Goal: Task Accomplishment & Management: Complete application form

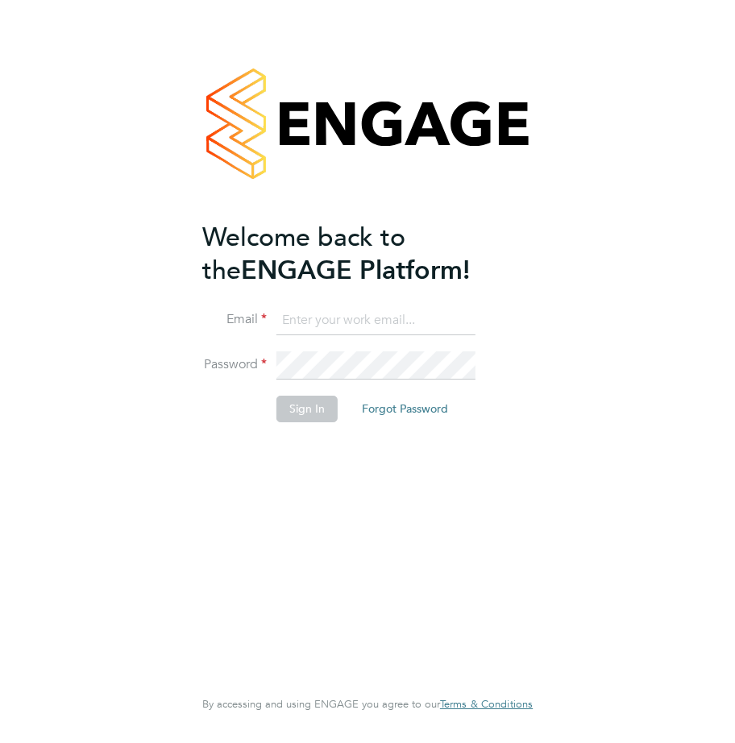
type input "[EMAIL_ADDRESS][DOMAIN_NAME]"
click at [301, 400] on button "Sign In" at bounding box center [306, 409] width 61 height 26
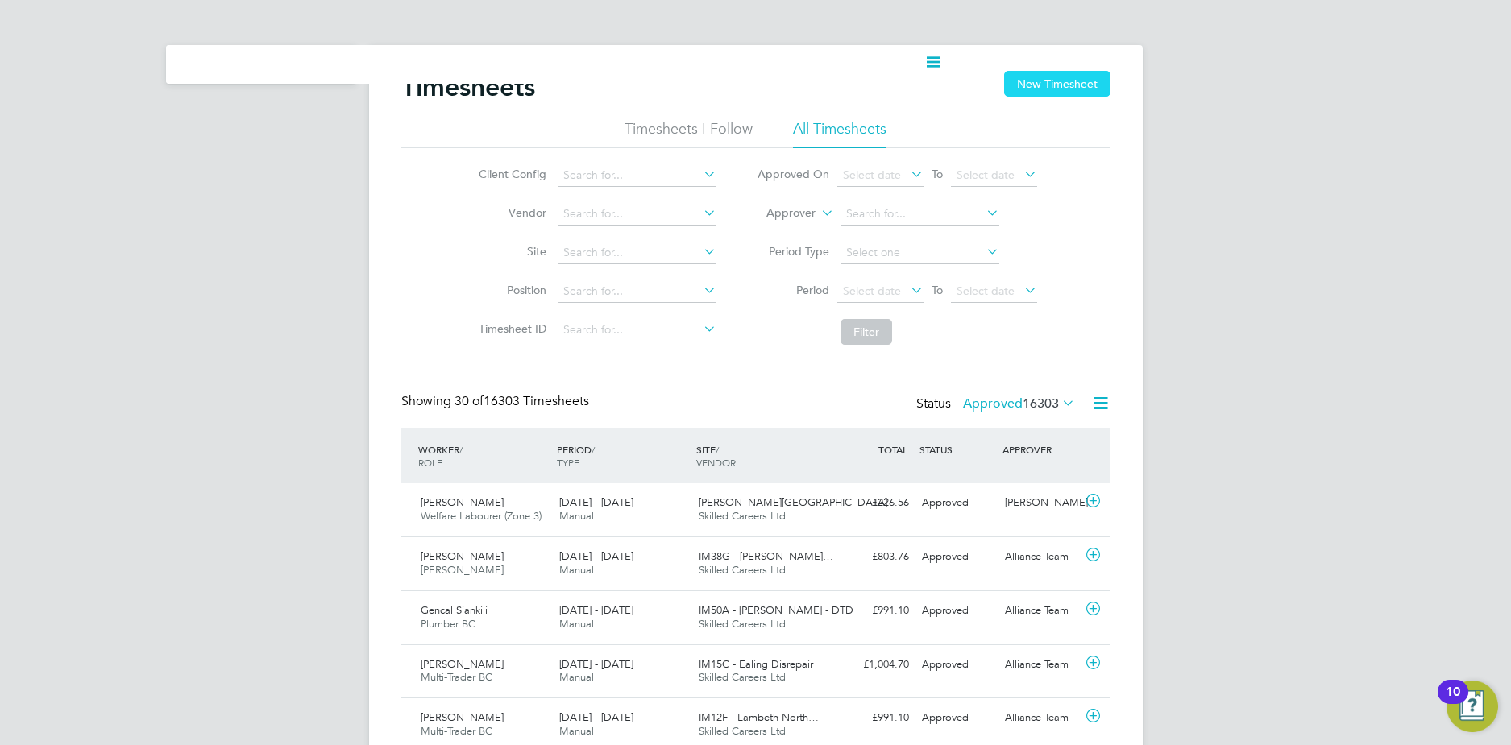
click at [734, 79] on button "New Timesheet" at bounding box center [1057, 84] width 106 height 26
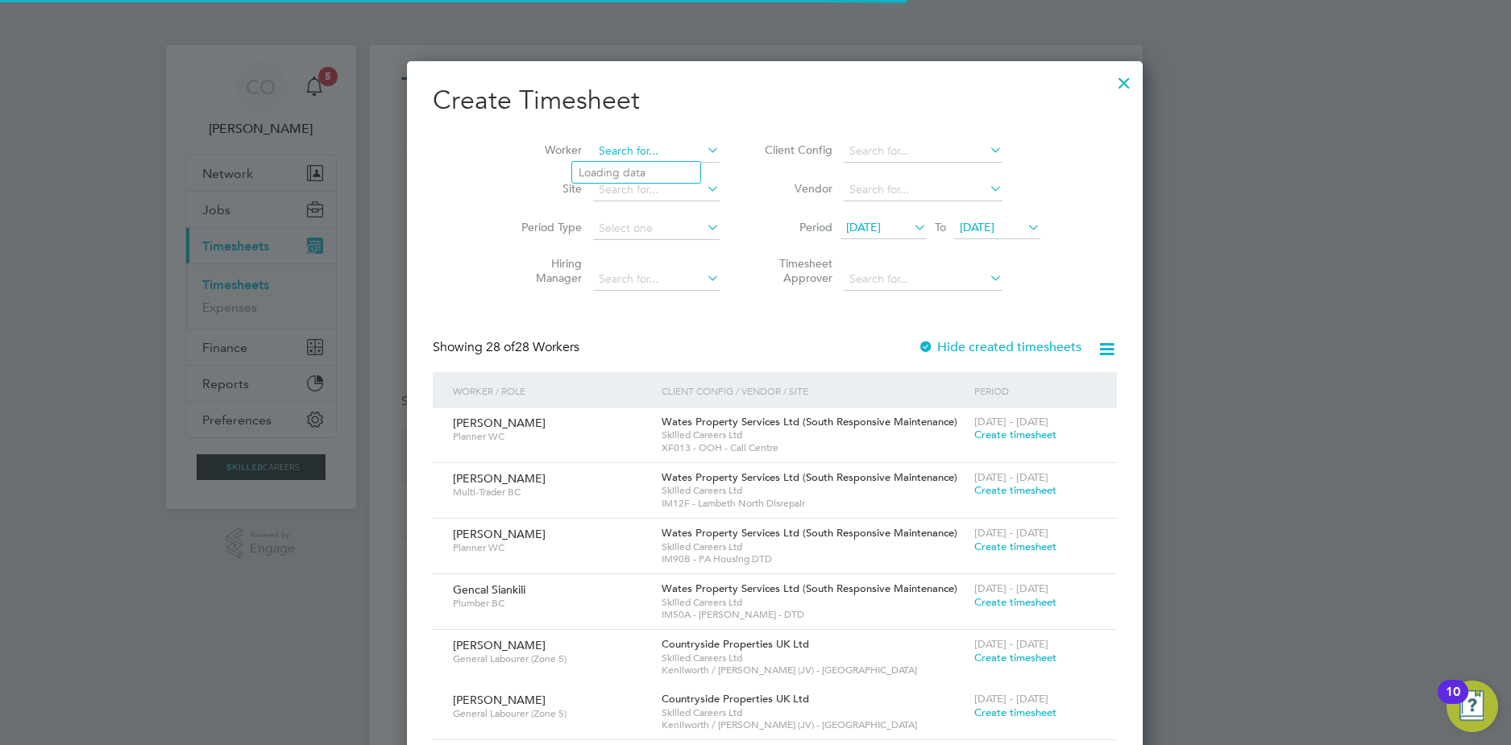
click at [635, 152] on input at bounding box center [656, 151] width 127 height 23
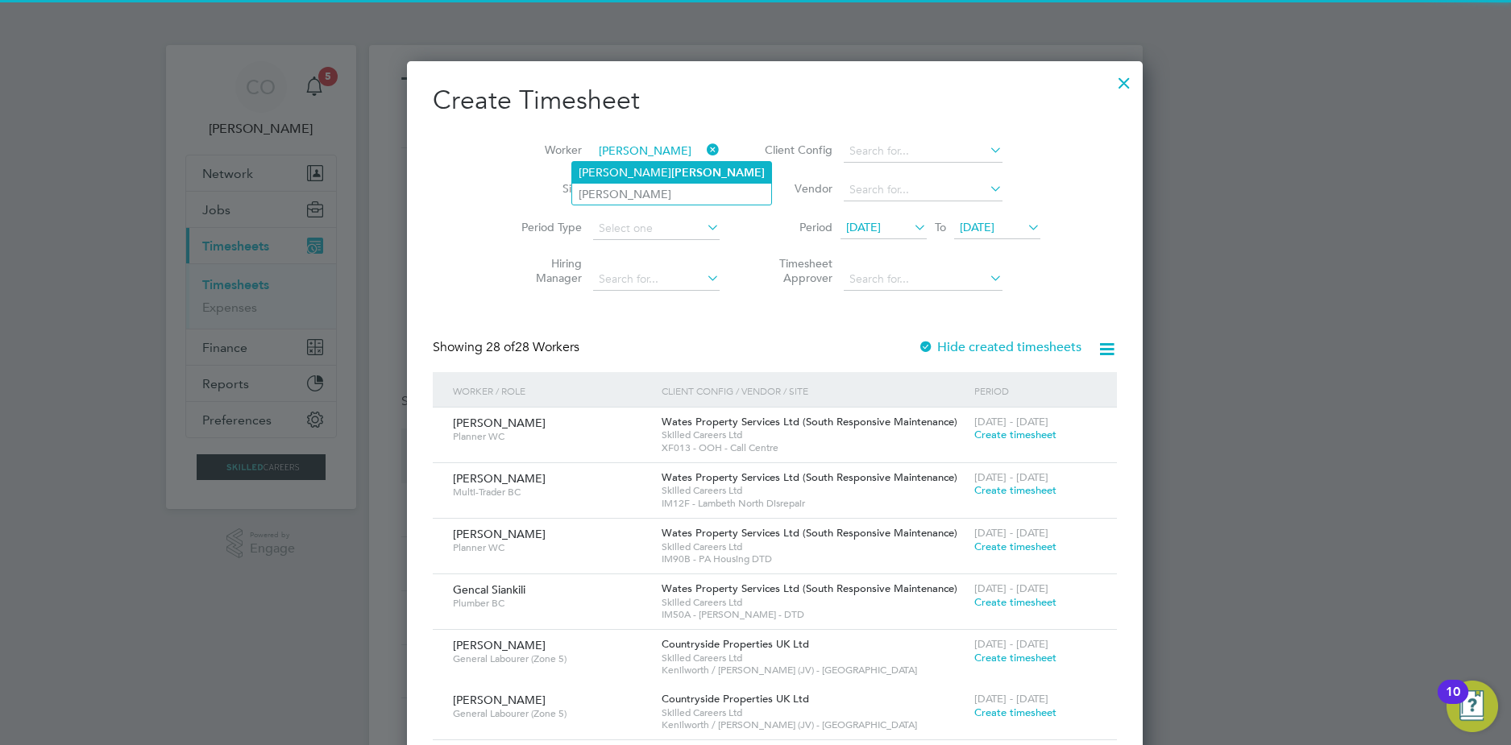
click at [649, 174] on li "[PERSON_NAME]" at bounding box center [671, 173] width 199 height 22
type input "[PERSON_NAME]"
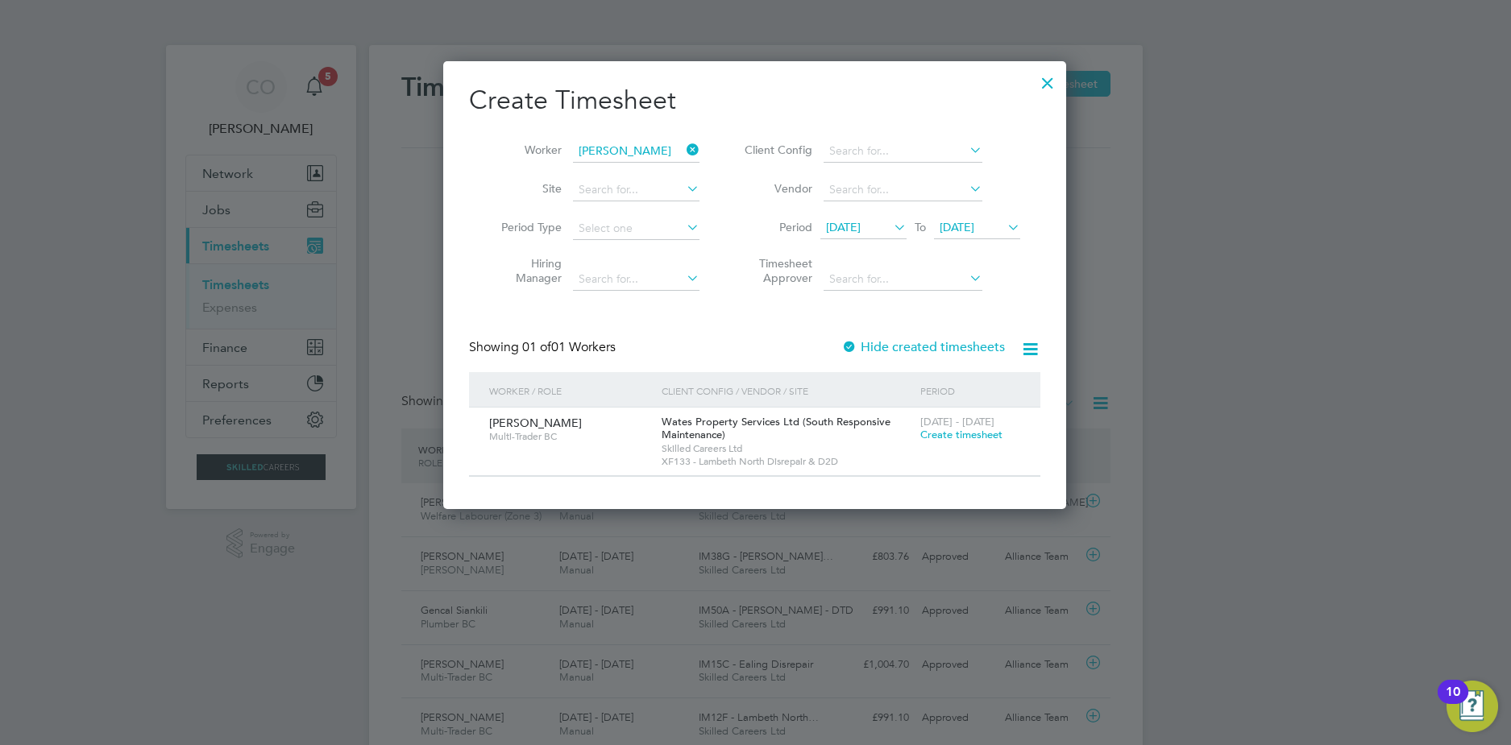
click at [734, 348] on label "Hide created timesheets" at bounding box center [923, 347] width 164 height 16
click at [734, 346] on label "Hide created timesheets" at bounding box center [923, 347] width 164 height 16
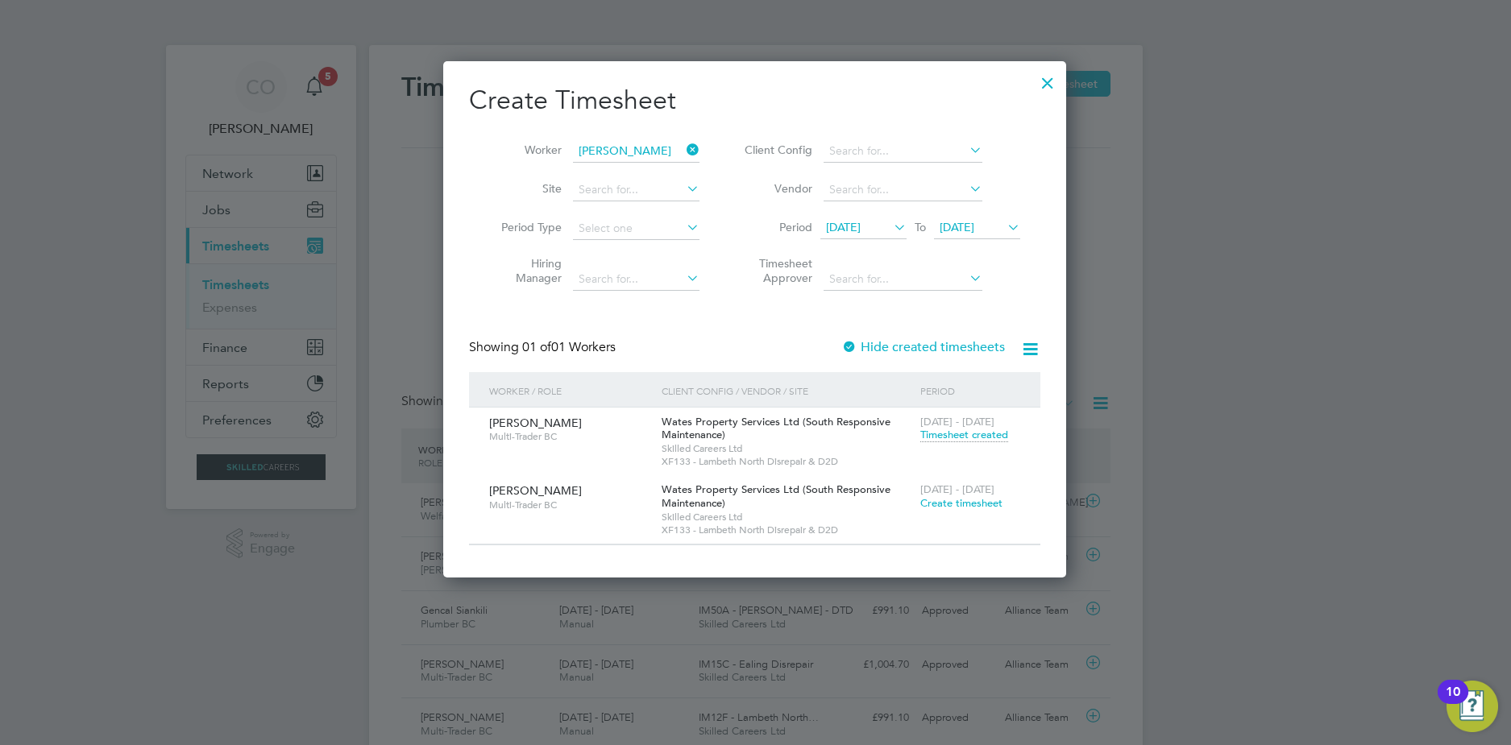
click at [734, 227] on span "[DATE]" at bounding box center [843, 227] width 35 height 15
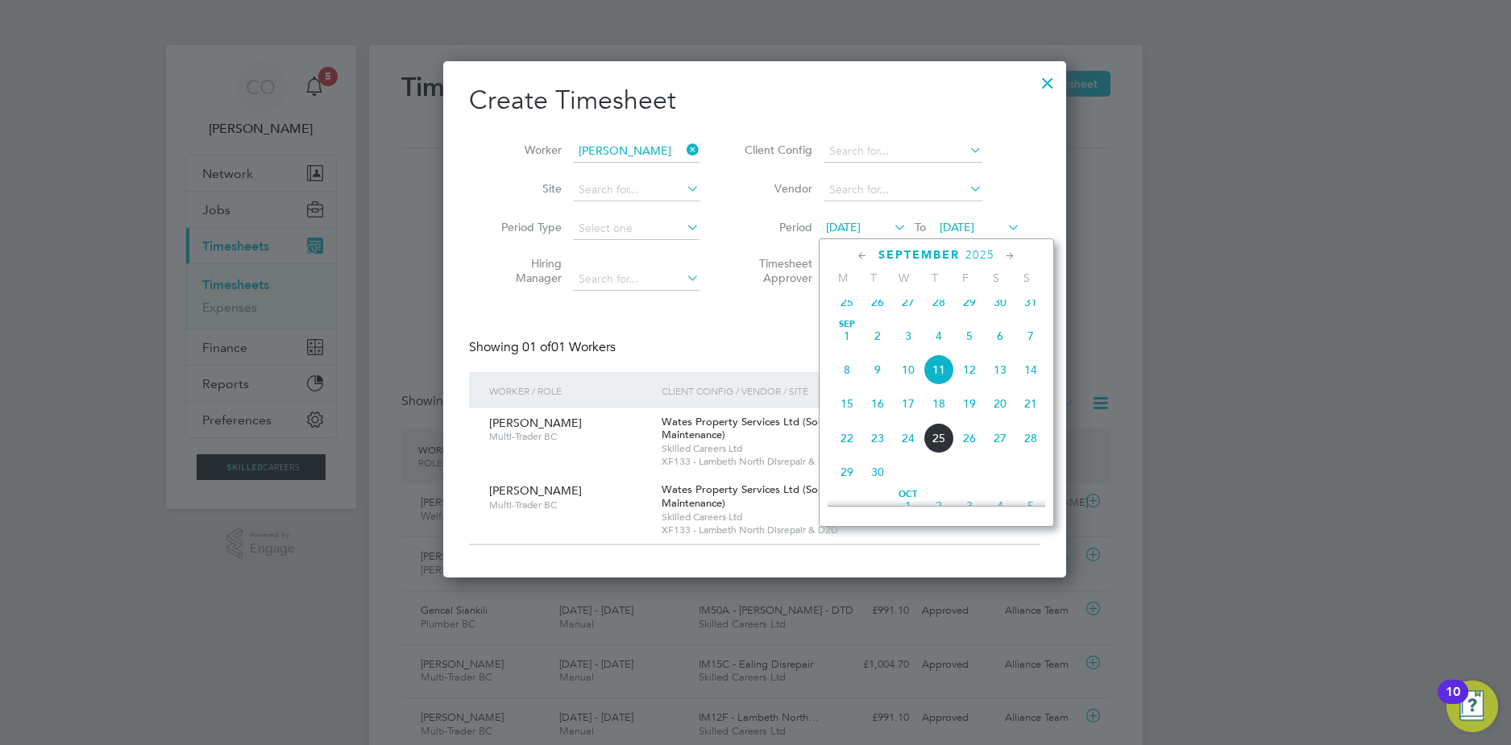
click at [734, 351] on span "[DATE]" at bounding box center [847, 336] width 31 height 31
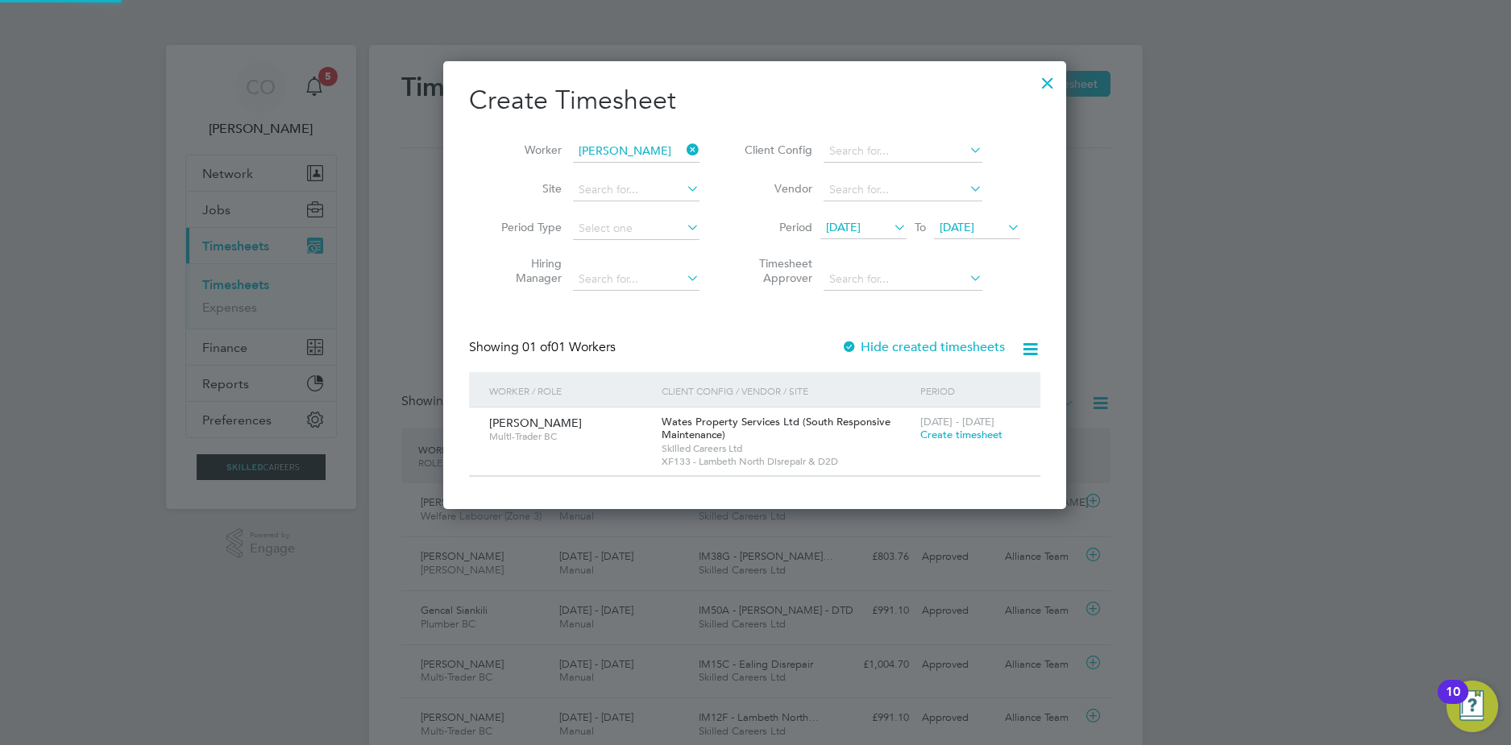
click at [734, 351] on label "Hide created timesheets" at bounding box center [923, 347] width 164 height 16
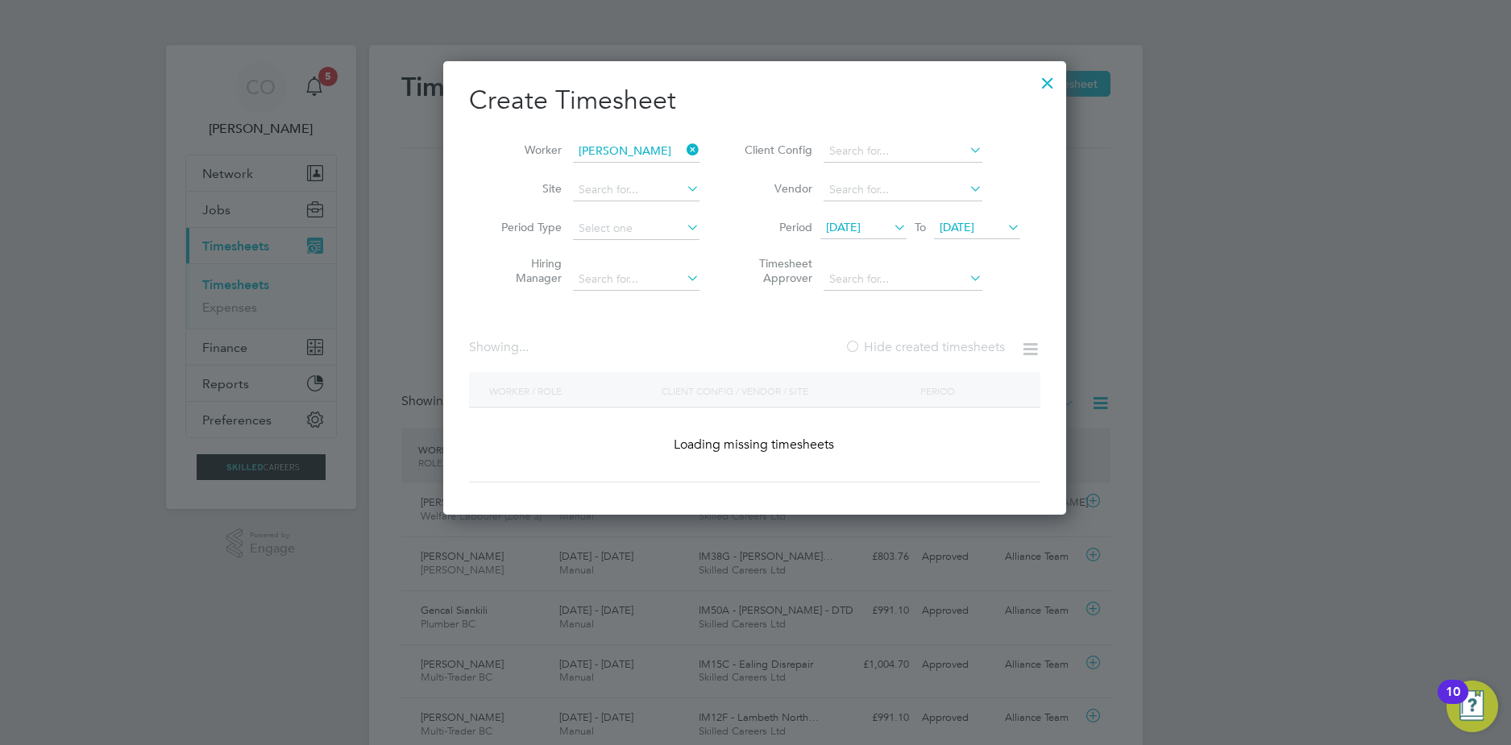
click at [734, 343] on label "Hide created timesheets" at bounding box center [924, 347] width 160 height 16
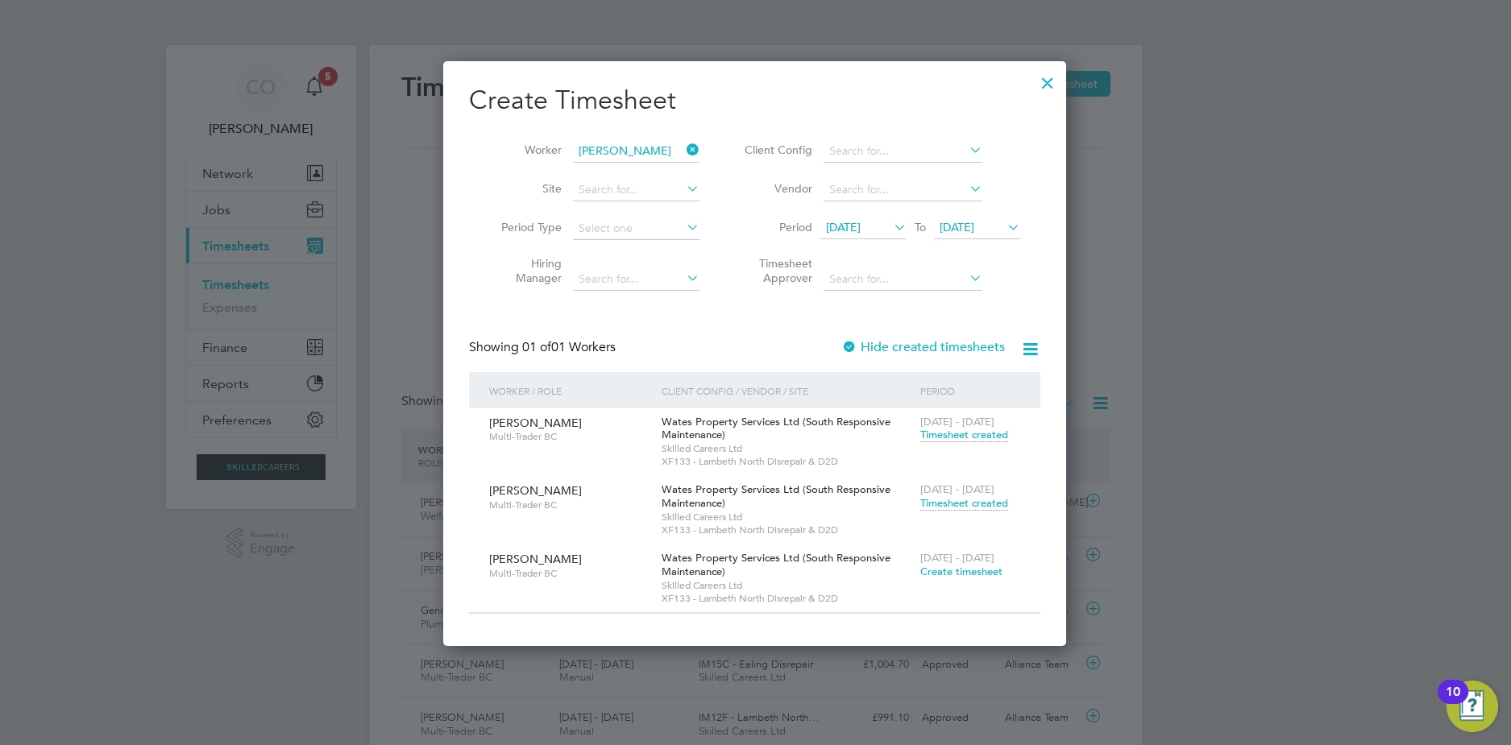
click at [734, 504] on span "Timesheet created" at bounding box center [964, 503] width 88 height 15
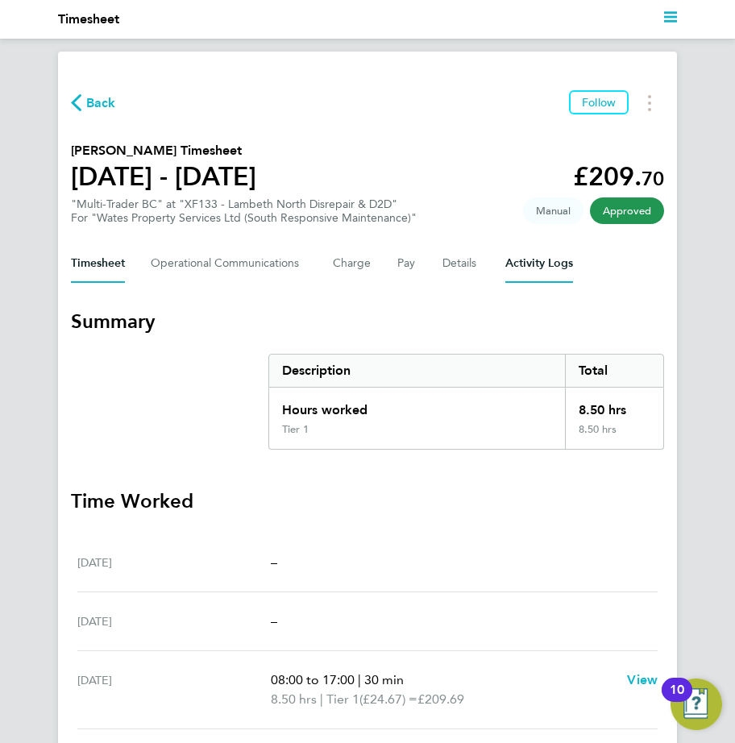
click at [510, 270] on Logs-tab "Activity Logs" at bounding box center [539, 263] width 68 height 39
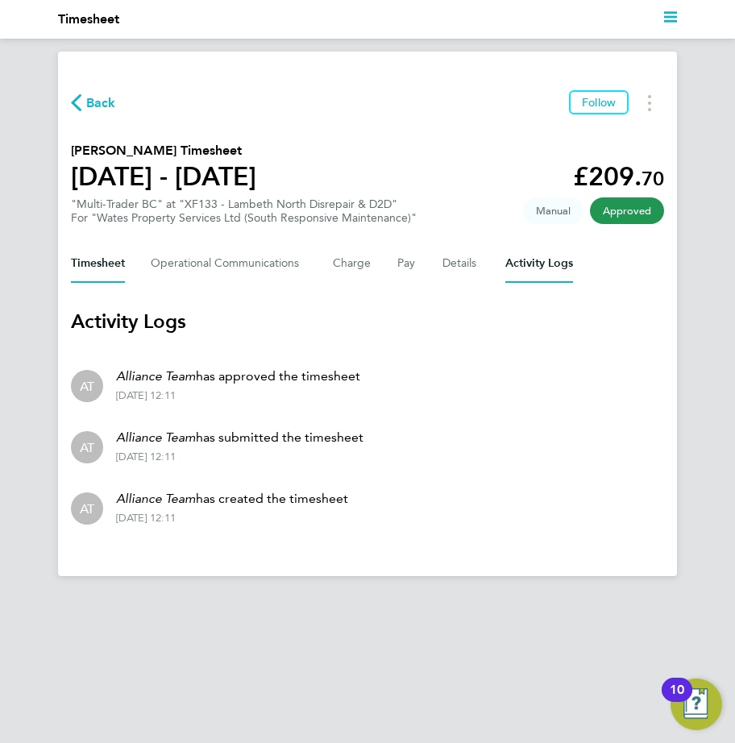
click at [110, 264] on button "Timesheet" at bounding box center [98, 263] width 54 height 39
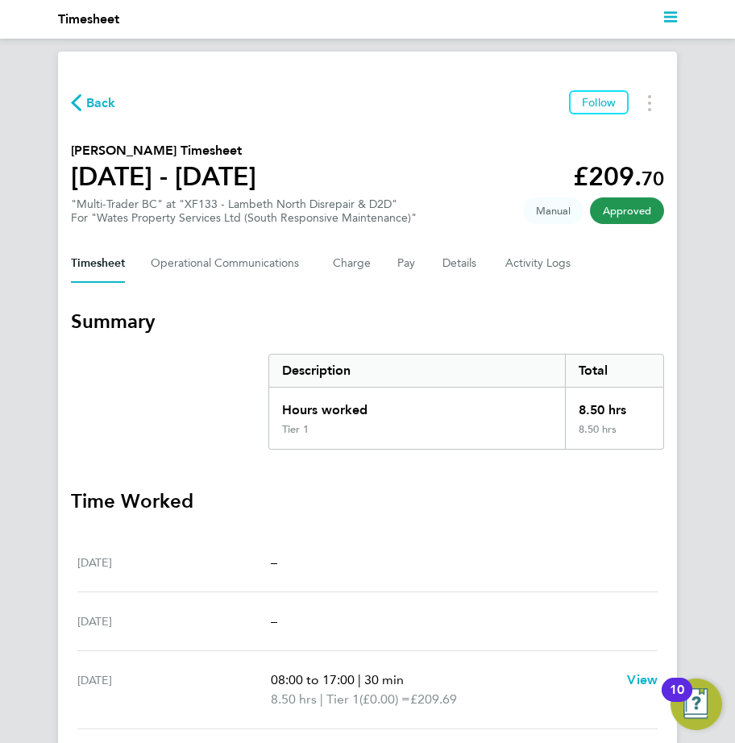
click at [89, 94] on span "Back" at bounding box center [101, 102] width 30 height 19
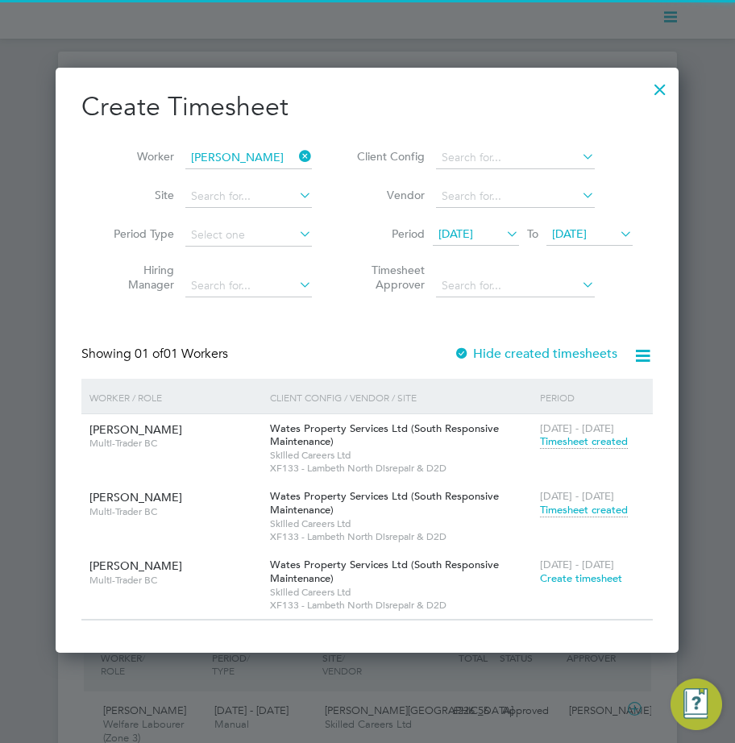
scroll to position [41, 111]
click at [571, 443] on span "Timesheet created" at bounding box center [584, 441] width 88 height 15
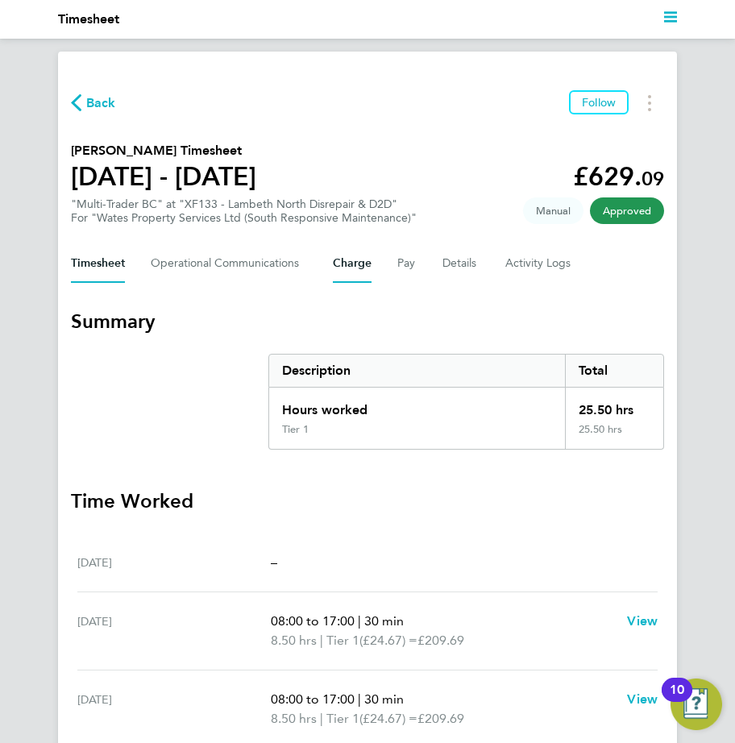
click at [339, 269] on button "Charge" at bounding box center [352, 263] width 39 height 39
